Goal: Learn about a topic

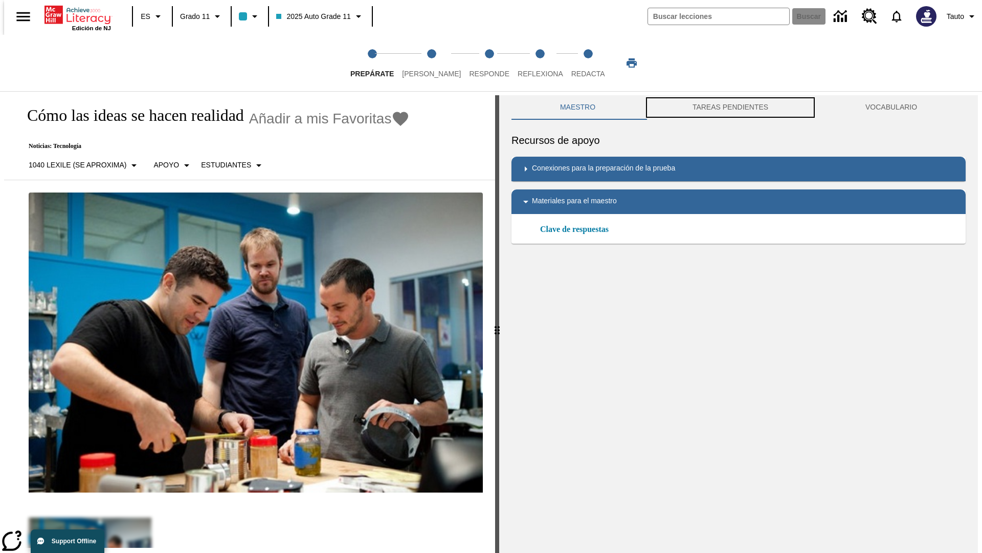
click at [731, 107] on button "TAREAS PENDIENTES" at bounding box center [730, 107] width 173 height 25
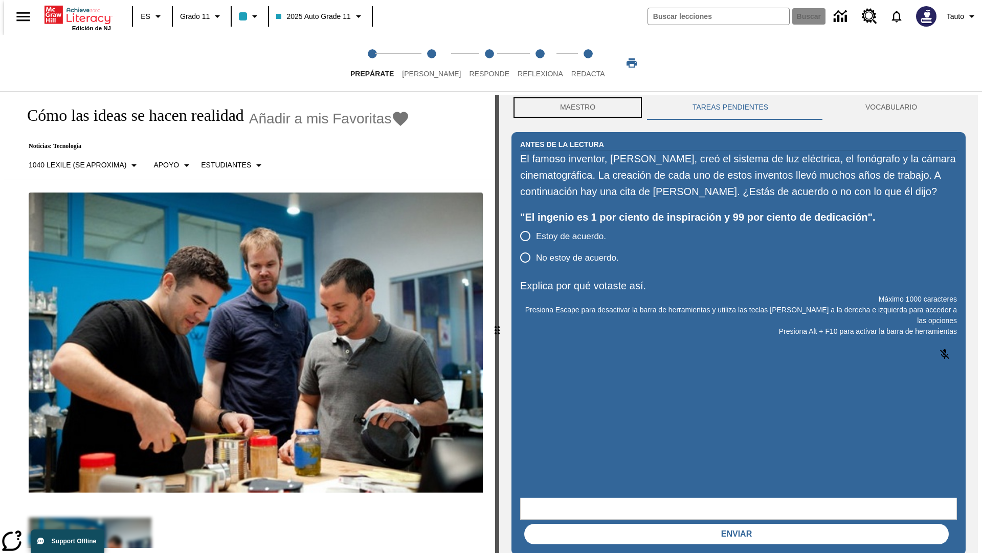
scroll to position [1, 0]
